Goal: Task Accomplishment & Management: Use online tool/utility

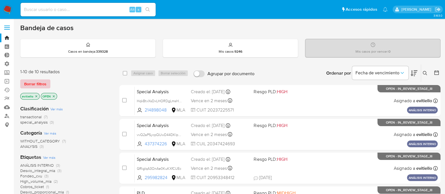
click at [32, 82] on span "Borrar filtros" at bounding box center [35, 84] width 22 height 8
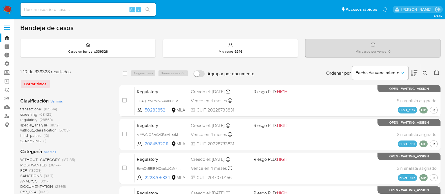
click at [424, 70] on button at bounding box center [425, 73] width 9 height 7
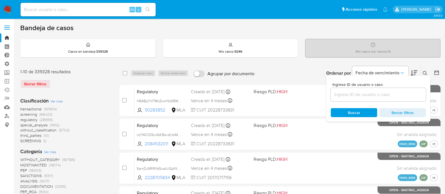
click at [367, 95] on input at bounding box center [378, 94] width 95 height 7
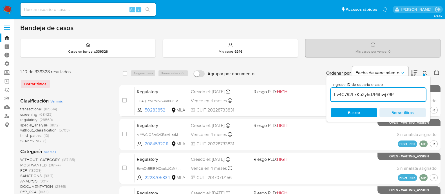
type input "hv4C792ExKp2y5d7PShwj79P"
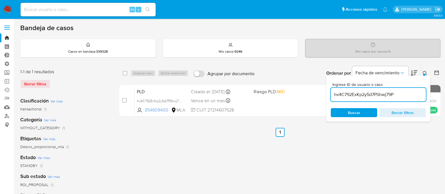
click at [425, 72] on icon at bounding box center [425, 73] width 5 height 5
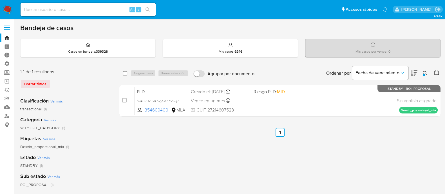
click at [124, 73] on input "checkbox" at bounding box center [125, 73] width 5 height 5
checkbox input "true"
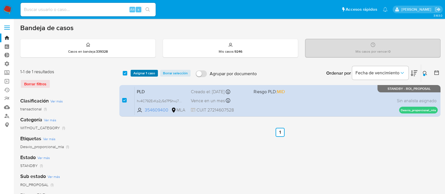
click at [139, 72] on span "Asignar 1 caso" at bounding box center [144, 73] width 22 height 6
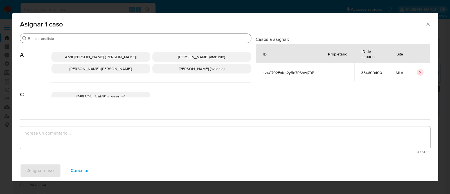
click at [57, 41] on div "Buscar" at bounding box center [135, 38] width 231 height 9
click at [57, 41] on input "Buscar" at bounding box center [138, 38] width 221 height 5
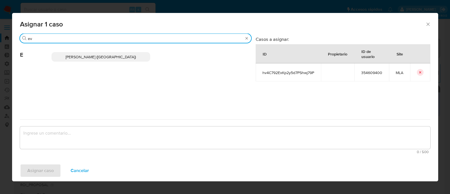
type input "ev"
click at [84, 55] on span "Emmanuel Hernan Vitiello (evitiello)" at bounding box center [101, 57] width 70 height 6
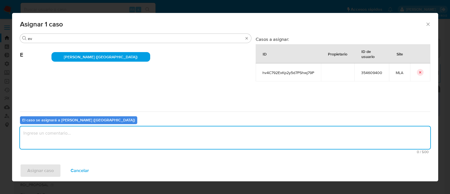
click at [66, 135] on textarea "assign-modal" at bounding box center [225, 137] width 411 height 23
click at [39, 171] on span "Asignar caso" at bounding box center [40, 170] width 26 height 12
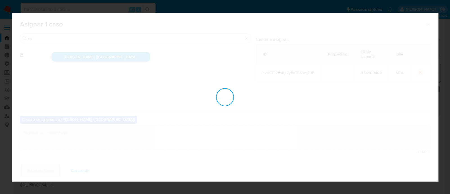
checkbox input "false"
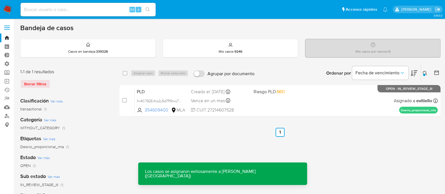
click at [339, 97] on div "PLD hv4C792ExKp2y5d7PShwj79P 354609400 MLA Riesgo PLD: MID Creado el: 12/09/202…" at bounding box center [286, 100] width 303 height 28
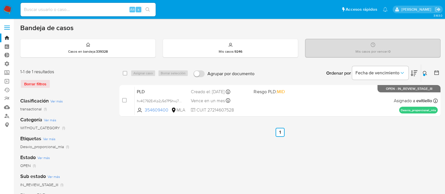
click at [426, 71] on icon at bounding box center [425, 73] width 5 height 5
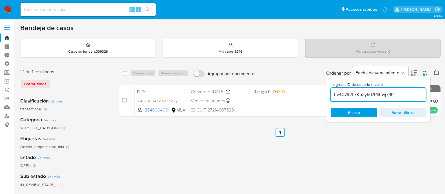
click at [403, 93] on input "hv4C792ExKp2y5d7PShwj79P" at bounding box center [378, 94] width 95 height 7
type input "kpbkVQfFRX1z3bM4nO672vGl"
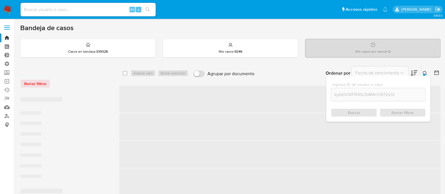
click at [424, 74] on div at bounding box center [424, 75] width 2 height 2
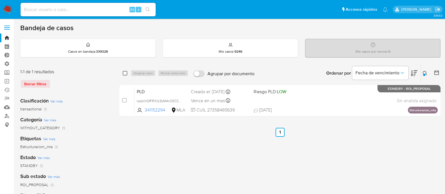
click at [124, 75] on input "checkbox" at bounding box center [125, 73] width 5 height 5
checkbox input "true"
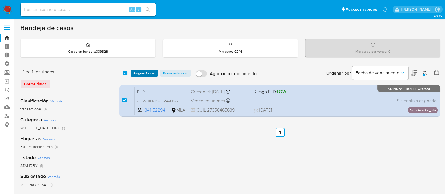
click at [142, 72] on span "Asignar 1 caso" at bounding box center [144, 73] width 22 height 6
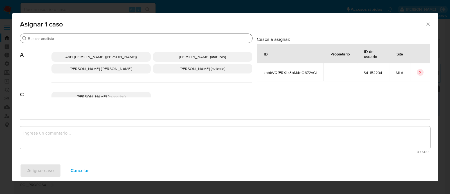
click at [76, 37] on input "Buscar" at bounding box center [139, 38] width 222 height 5
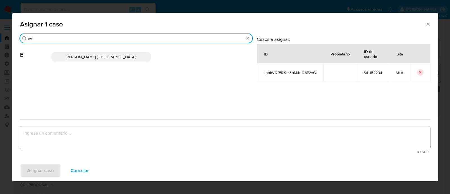
type input "ev"
click at [109, 58] on span "Emmanuel Hernan Vitiello (evitiello)" at bounding box center [101, 57] width 70 height 6
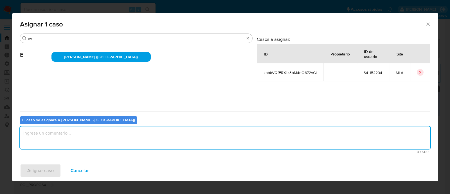
click at [86, 133] on textarea "assign-modal" at bounding box center [225, 137] width 411 height 23
click at [46, 166] on span "Asignar caso" at bounding box center [40, 170] width 26 height 12
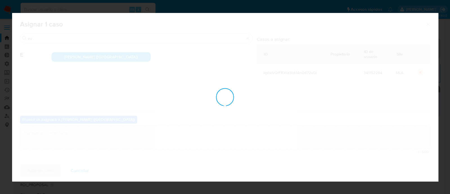
checkbox input "false"
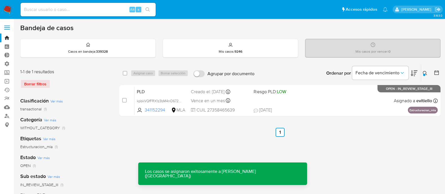
click at [342, 95] on div "PLD kpbkVQfFRX1z3bM4nO672vGl 341152294 MLA Riesgo PLD: LOW Creado el: 12/09/202…" at bounding box center [286, 100] width 303 height 28
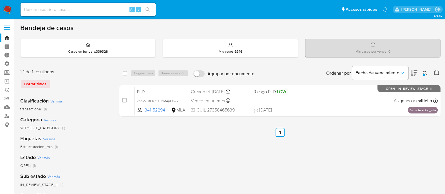
click at [425, 77] on div "Ingrese ID de usuario o caso kpbkVQfFRX1z3bM4nO672vGl Buscar Borrar filtros" at bounding box center [426, 72] width 10 height 17
click at [421, 73] on div "Ordenar por Fecha de vencimiento" at bounding box center [371, 72] width 99 height 17
click at [423, 73] on icon at bounding box center [425, 73] width 5 height 5
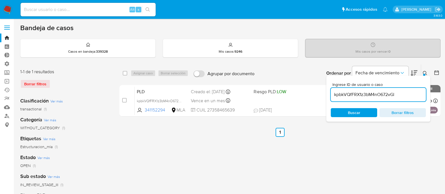
click at [383, 98] on div "kpbkVQfFRX1z3bM4nO672vGl" at bounding box center [378, 95] width 95 height 14
click at [383, 98] on input "kpbkVQfFRX1z3bM4nO672vGl" at bounding box center [378, 94] width 95 height 7
click at [387, 95] on input "kpbkVQfFRX1z3bM4nO672vGl" at bounding box center [378, 94] width 95 height 7
click at [419, 73] on div "Ordenar por Fecha de vencimiento" at bounding box center [371, 72] width 99 height 17
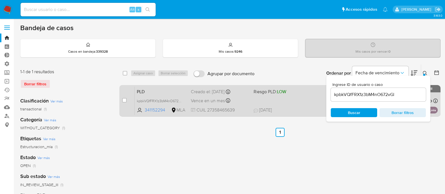
click at [300, 101] on div "PLD kpbkVQfFRX1z3bM4nO672vGl 341152294 MLA Riesgo PLD: LOW Creado el: 12/09/202…" at bounding box center [286, 100] width 303 height 28
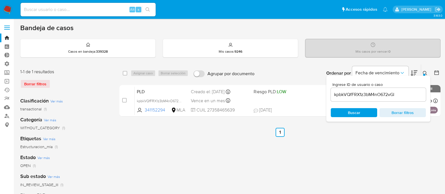
click at [349, 143] on div "select-all-cases-checkbox Asignar caso Borrar selección Agrupar por documento O…" at bounding box center [279, 187] width 321 height 247
click at [11, 10] on img at bounding box center [8, 10] width 10 height 10
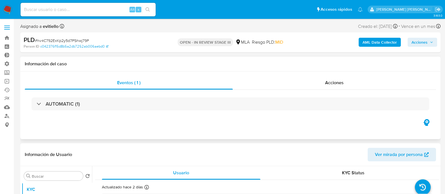
select select "10"
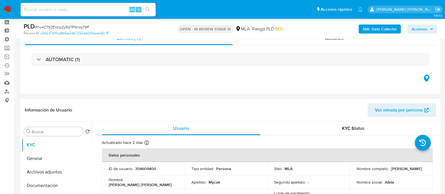
scroll to position [35, 0]
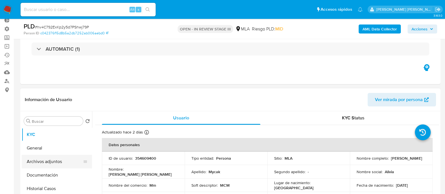
click at [73, 160] on button "Archivos adjuntos" at bounding box center [55, 162] width 66 height 14
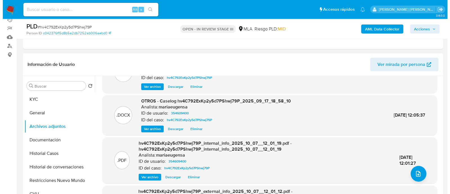
scroll to position [59, 0]
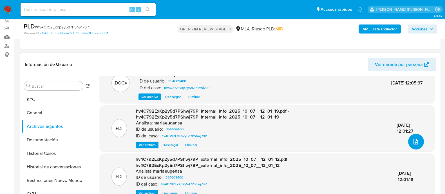
click at [415, 140] on icon "upload-file" at bounding box center [415, 141] width 7 height 7
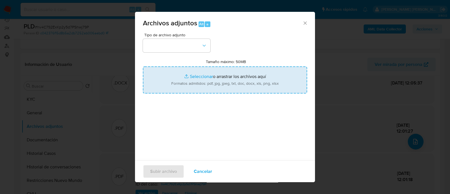
click at [206, 81] on input "Tamaño máximo: 50MB Seleccionar archivos" at bounding box center [225, 79] width 164 height 27
type input "C:\fakepath\Caselog hv4C792ExKp2y5d7PShwj79P_2025_09_17_18_58_10.docx"
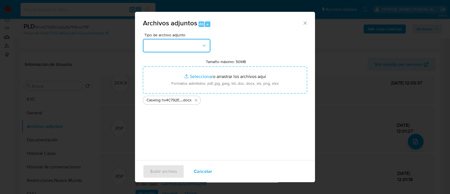
click at [171, 48] on button "button" at bounding box center [177, 46] width 68 height 14
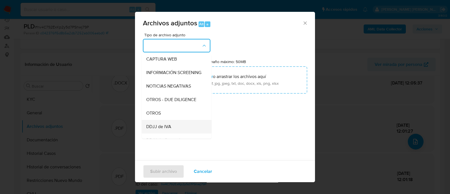
scroll to position [70, 0]
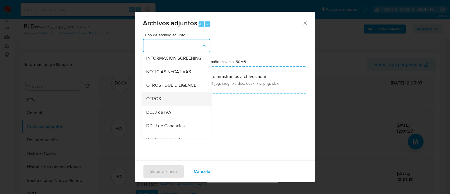
click at [170, 106] on div "OTROS" at bounding box center [174, 99] width 57 height 14
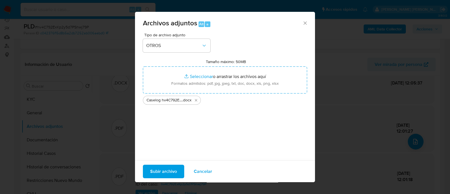
click at [169, 178] on div "Subir archivo Cancelar" at bounding box center [225, 171] width 180 height 22
click at [171, 164] on div "Subir archivo Cancelar" at bounding box center [225, 171] width 180 height 22
click at [169, 175] on span "Subir archivo" at bounding box center [163, 171] width 27 height 12
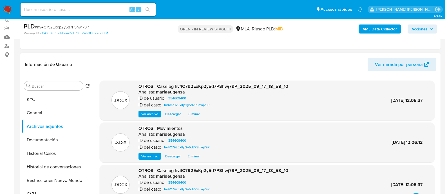
scroll to position [0, 0]
click at [38, 143] on button "Documentación" at bounding box center [55, 140] width 66 height 14
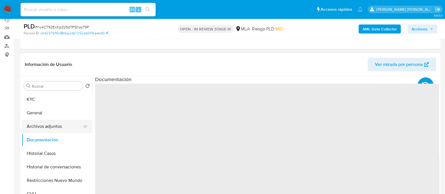
click at [50, 125] on button "Archivos adjuntos" at bounding box center [55, 127] width 66 height 14
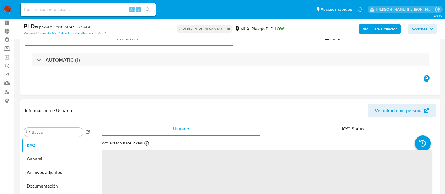
scroll to position [70, 0]
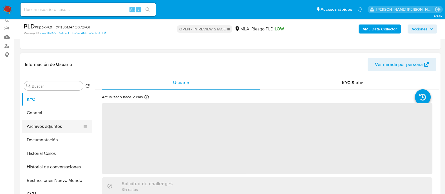
click at [64, 127] on button "Archivos adjuntos" at bounding box center [55, 127] width 66 height 14
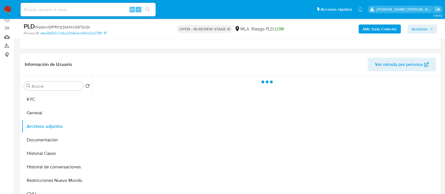
select select "10"
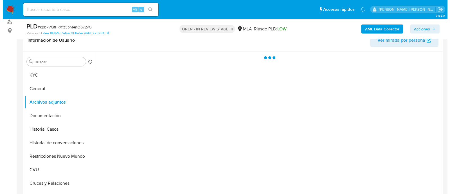
scroll to position [106, 0]
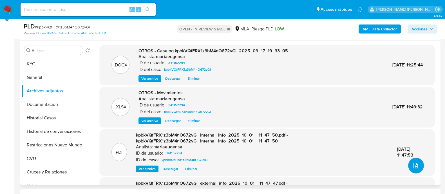
click at [412, 167] on icon "upload-file" at bounding box center [415, 165] width 7 height 7
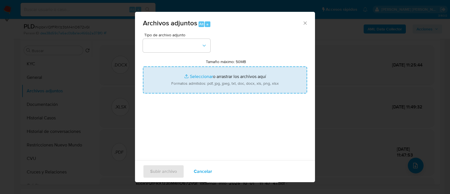
click at [219, 80] on input "Tamaño máximo: 50MB Seleccionar archivos" at bounding box center [225, 79] width 164 height 27
type input "C:\fakepath\Caselog hv4C792ExKp2y5d7PShwj79P_2025_09_17_18_58_10.docx"
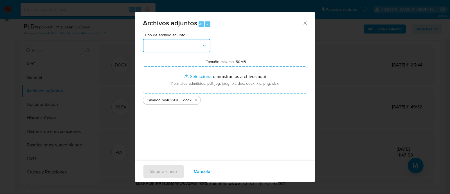
click at [176, 51] on button "button" at bounding box center [177, 46] width 68 height 14
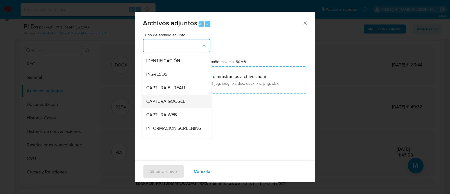
scroll to position [70, 0]
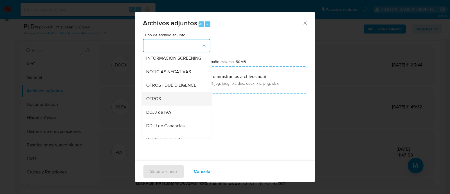
click at [180, 106] on div "OTROS" at bounding box center [174, 99] width 57 height 14
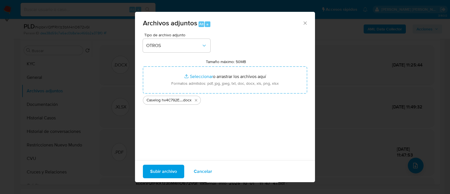
click at [161, 176] on span "Subir archivo" at bounding box center [163, 171] width 27 height 12
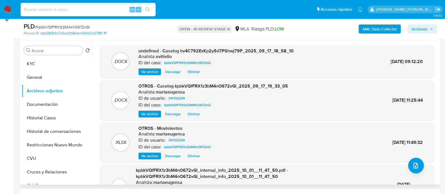
click at [196, 74] on span "Eliminar" at bounding box center [194, 72] width 12 height 6
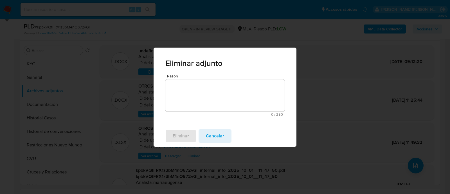
click at [194, 86] on textarea "Razón" at bounding box center [225, 95] width 119 height 32
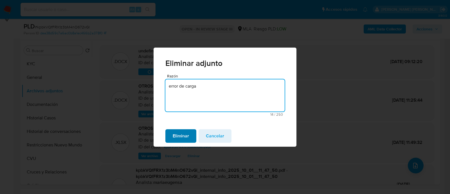
type textarea "error de carga"
click at [191, 137] on button "Eliminar" at bounding box center [181, 136] width 31 height 14
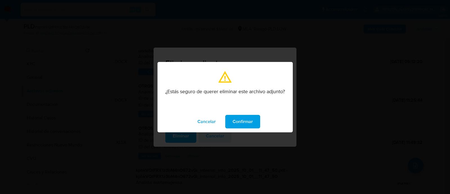
click at [251, 118] on span "Confirmar" at bounding box center [243, 121] width 20 height 12
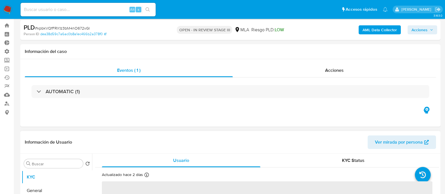
select select "10"
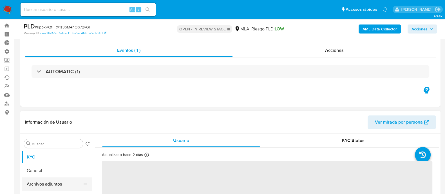
scroll to position [70, 0]
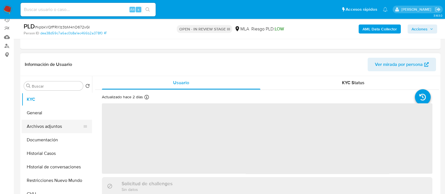
click at [71, 128] on button "Archivos adjuntos" at bounding box center [55, 127] width 66 height 14
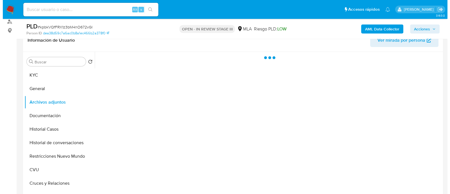
scroll to position [106, 0]
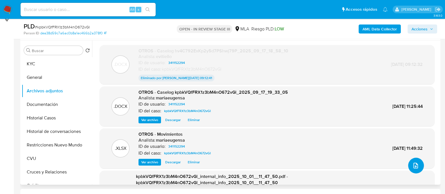
click at [414, 165] on icon "upload-file" at bounding box center [416, 166] width 5 height 6
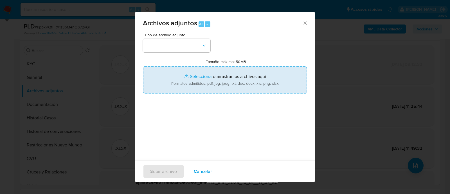
click at [222, 74] on input "Tamaño máximo: 50MB Seleccionar archivos" at bounding box center [225, 79] width 164 height 27
type input "C:\fakepath\Caselog kpbkVQfFRX1z3bM4nO672vGl_2025_09_17_19_33_05.docx"
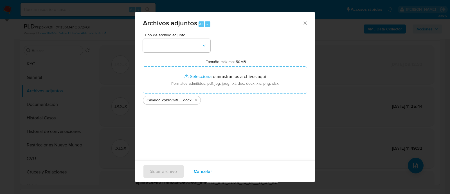
click at [212, 48] on div "Tipo de archivo adjunto Tamaño máximo: 50MB Seleccionar archivos Seleccionar o …" at bounding box center [225, 99] width 164 height 133
click at [207, 47] on icon "button" at bounding box center [205, 46] width 6 height 6
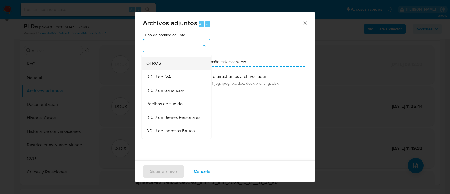
click at [173, 70] on div "OTROS" at bounding box center [174, 64] width 57 height 14
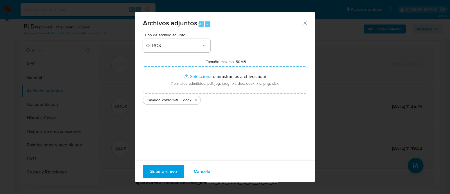
click at [166, 169] on span "Subir archivo" at bounding box center [163, 171] width 27 height 12
